Goal: Task Accomplishment & Management: Complete application form

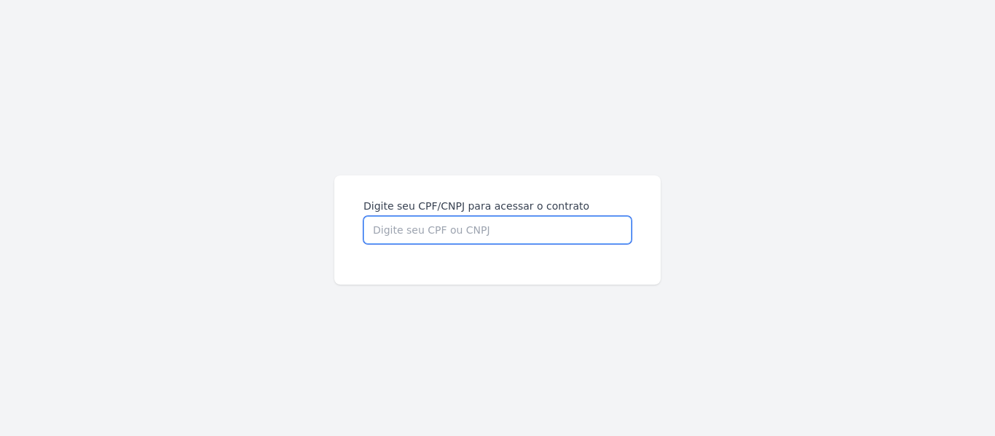
click at [467, 237] on input "Digite seu CPF/CNPJ para acessar o contrato" at bounding box center [497, 230] width 268 height 28
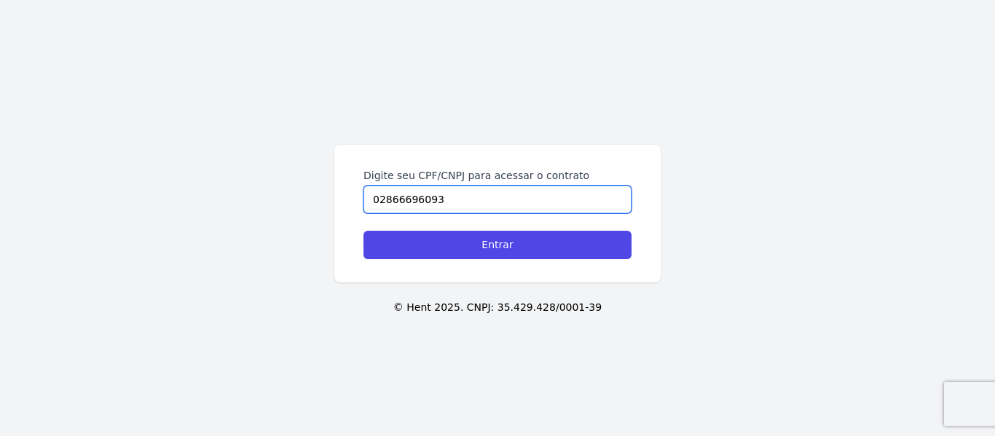
type input "02866696093"
click at [363, 231] on input "Entrar" at bounding box center [497, 245] width 268 height 28
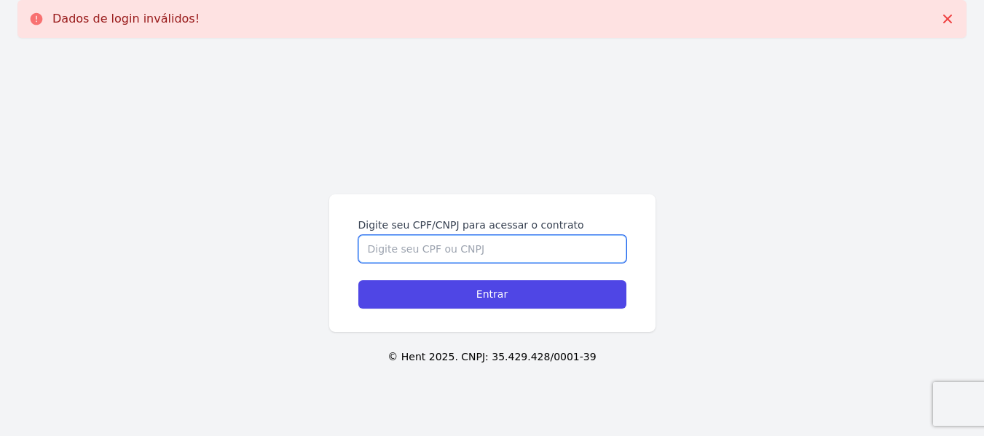
click at [489, 247] on input "Digite seu CPF/CNPJ para acessar o contrato" at bounding box center [492, 249] width 268 height 28
type input "02866696093"
click at [358, 280] on input "Entrar" at bounding box center [492, 294] width 268 height 28
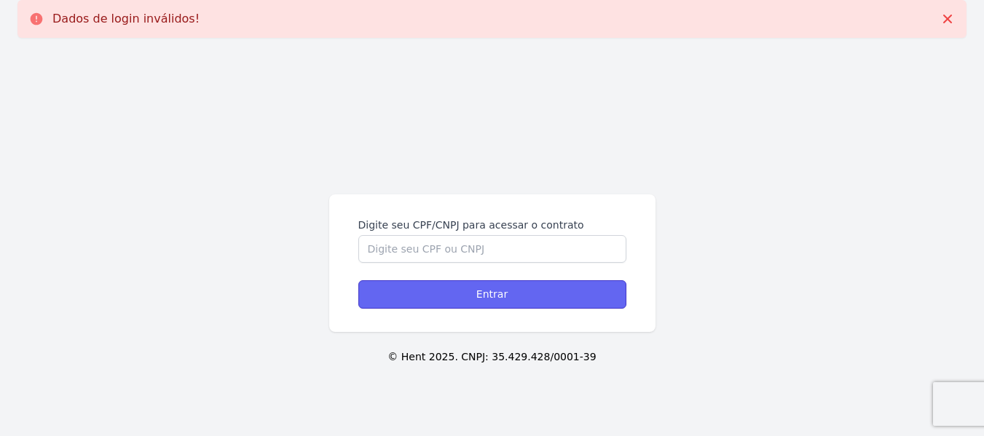
click at [535, 286] on input "Entrar" at bounding box center [492, 294] width 268 height 28
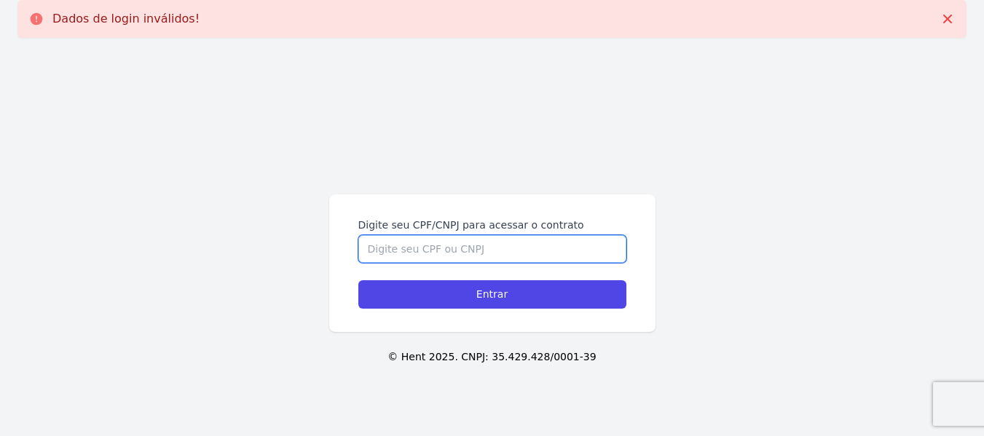
click at [470, 255] on input "Digite seu CPF/CNPJ para acessar o contrato" at bounding box center [492, 249] width 268 height 28
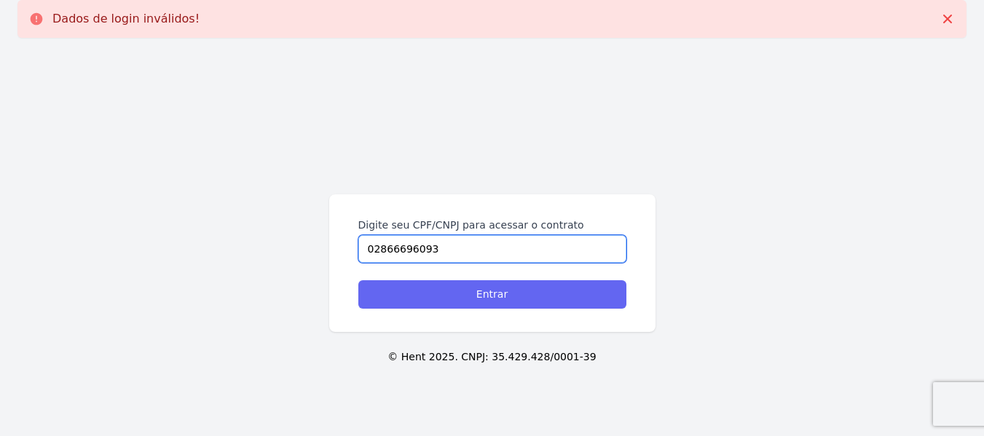
type input "02866696093"
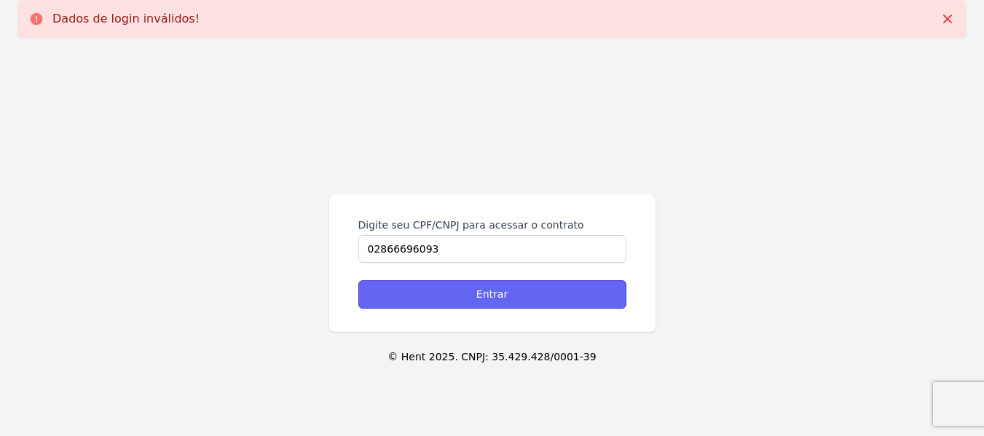
click at [505, 297] on input "Entrar" at bounding box center [492, 294] width 268 height 28
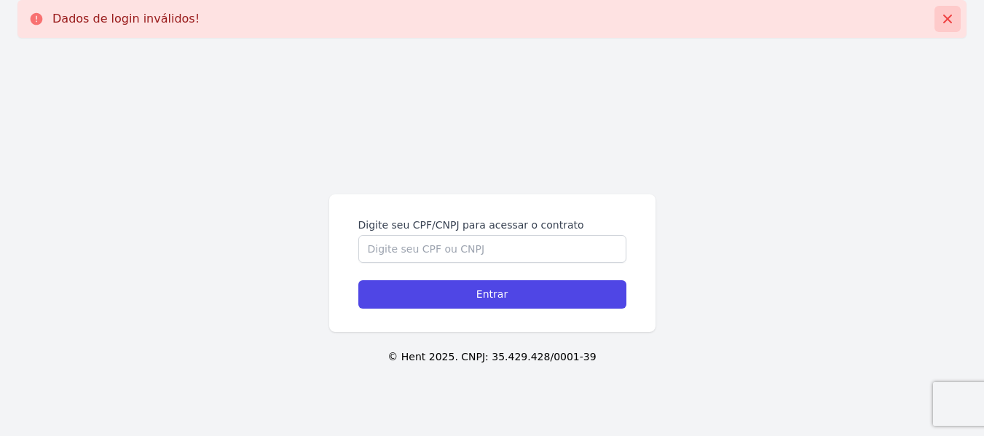
drag, startPoint x: 947, startPoint y: 18, endPoint x: 941, endPoint y: 33, distance: 15.7
click at [947, 18] on icon at bounding box center [947, 19] width 9 height 9
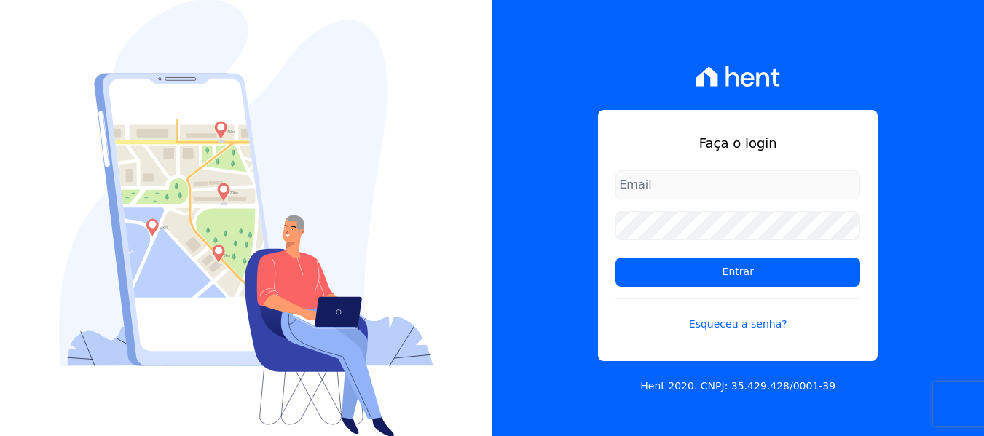
click at [738, 184] on input "email" at bounding box center [737, 184] width 245 height 29
click at [735, 183] on input "email" at bounding box center [737, 184] width 245 height 29
click at [735, 181] on input "email" at bounding box center [737, 184] width 245 height 29
click at [736, 181] on input "email" at bounding box center [737, 184] width 245 height 29
click at [737, 181] on input "email" at bounding box center [737, 184] width 245 height 29
